Goal: Task Accomplishment & Management: Use online tool/utility

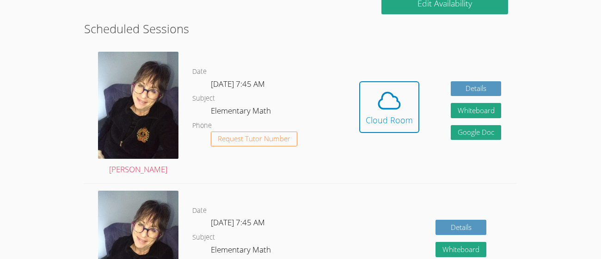
scroll to position [241, 0]
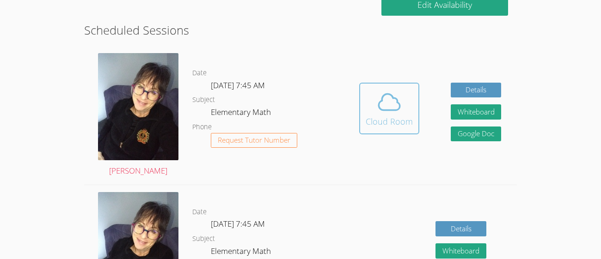
click at [407, 104] on span at bounding box center [389, 102] width 47 height 26
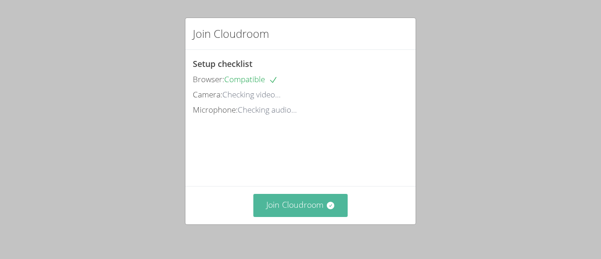
click at [284, 208] on button "Join Cloudroom" at bounding box center [300, 205] width 95 height 23
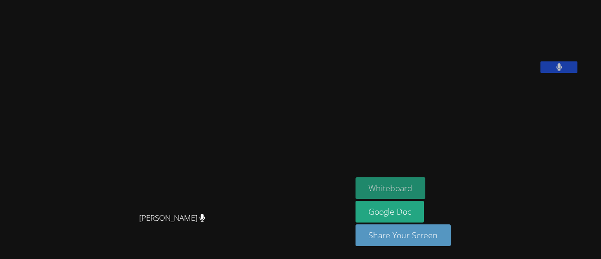
click at [423, 178] on button "Whiteboard" at bounding box center [390, 188] width 70 height 22
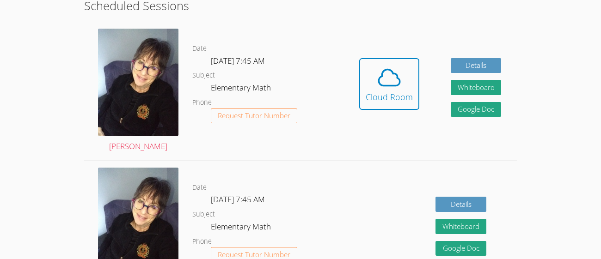
scroll to position [266, 0]
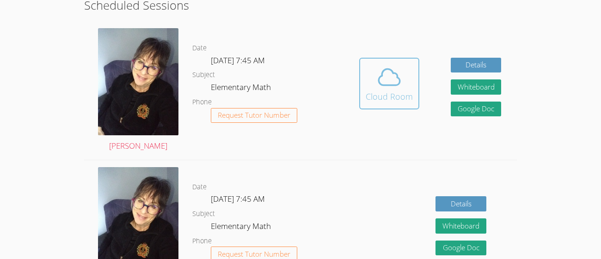
click at [401, 83] on icon at bounding box center [389, 77] width 26 height 26
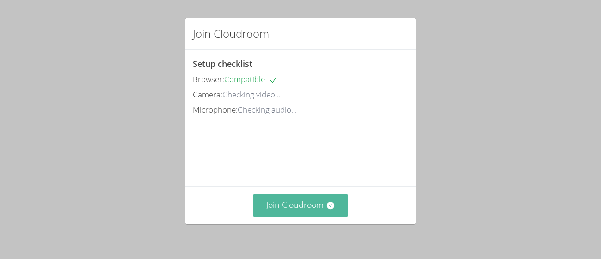
click at [300, 201] on button "Join Cloudroom" at bounding box center [300, 205] width 95 height 23
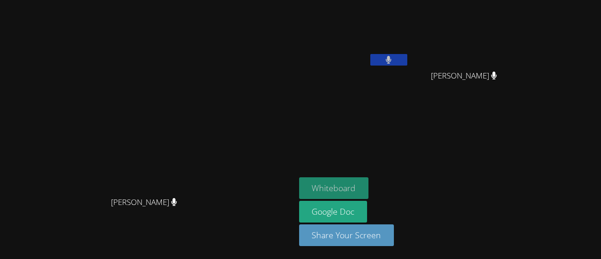
click at [369, 184] on button "Whiteboard" at bounding box center [334, 188] width 70 height 22
click at [369, 193] on button "Whiteboard" at bounding box center [334, 188] width 70 height 22
click at [369, 188] on button "Whiteboard" at bounding box center [334, 188] width 70 height 22
